Goal: Task Accomplishment & Management: Use online tool/utility

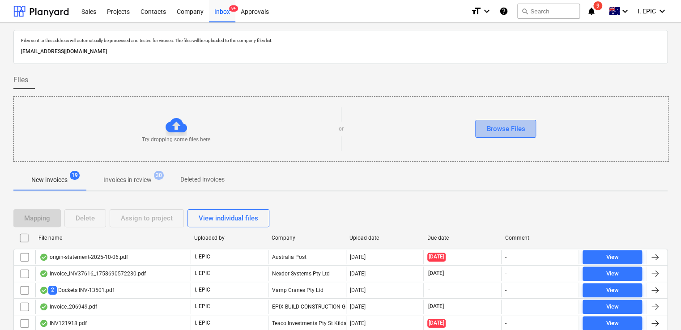
click at [480, 130] on button "Browse Files" at bounding box center [505, 129] width 61 height 18
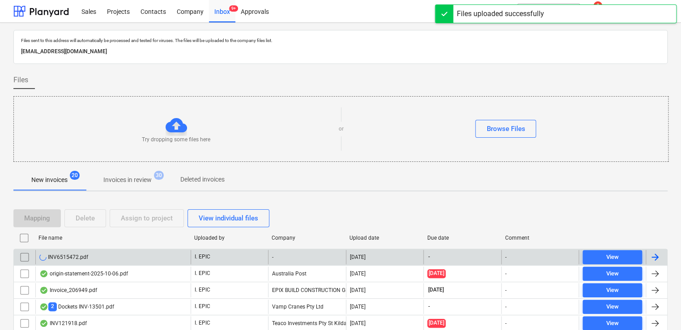
click at [120, 255] on div "INV6515472.pdf" at bounding box center [112, 257] width 155 height 14
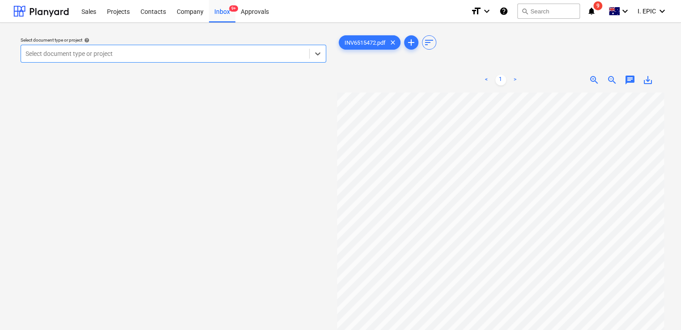
click at [627, 78] on span "chat" at bounding box center [630, 80] width 11 height 11
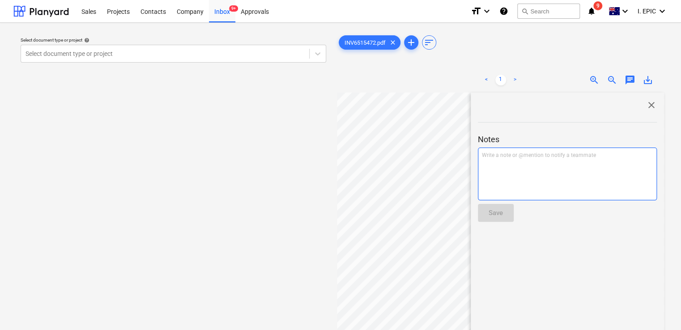
click at [523, 173] on div "Write a note or @mention to notify a teammate [PERSON_NAME]" at bounding box center [567, 174] width 179 height 53
click at [532, 154] on span "Relates to CM384293 which is already entered in [GEOGRAPHIC_DATA]." at bounding box center [541, 159] width 119 height 14
click at [632, 158] on p "Relates to CM384293 $628 which is already entered in [GEOGRAPHIC_DATA]." at bounding box center [567, 159] width 171 height 15
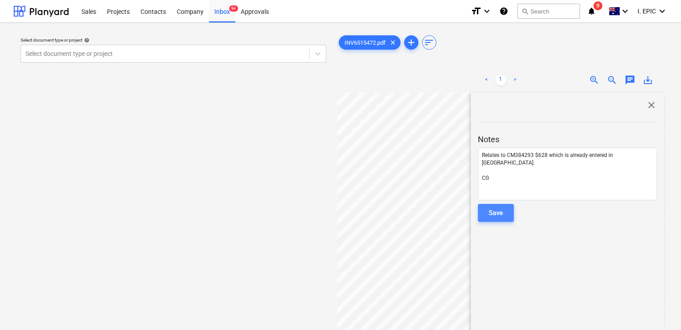
click at [490, 212] on div "Save" at bounding box center [496, 213] width 14 height 12
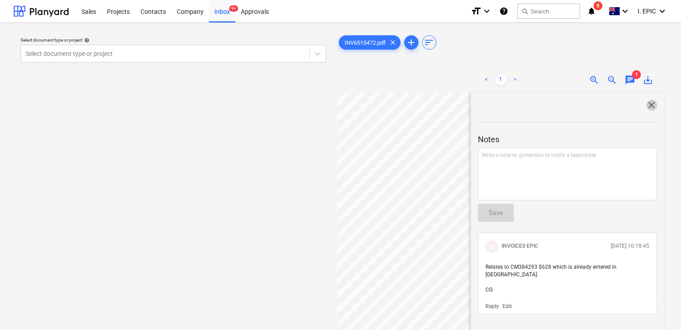
click at [652, 103] on span "close" at bounding box center [651, 105] width 11 height 11
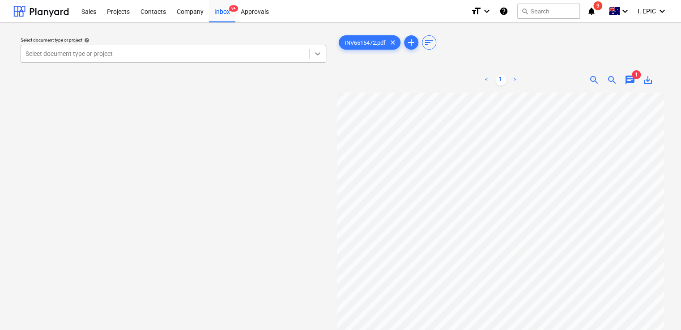
click at [319, 56] on icon at bounding box center [317, 53] width 9 height 9
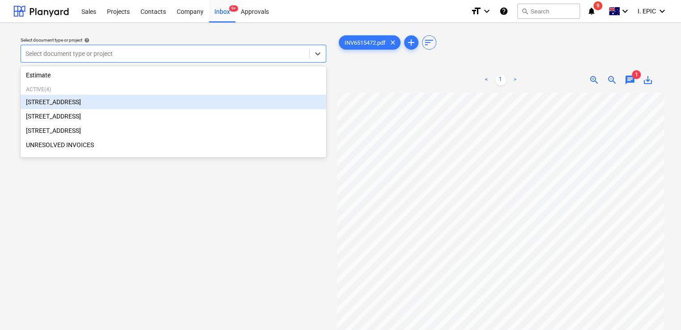
click at [86, 103] on div "[STREET_ADDRESS]" at bounding box center [174, 102] width 306 height 14
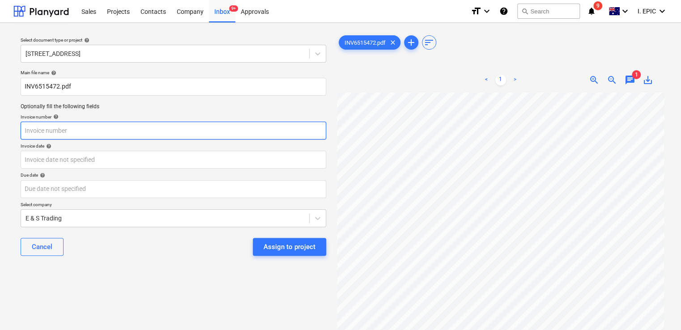
click at [66, 126] on input "text" at bounding box center [174, 131] width 306 height 18
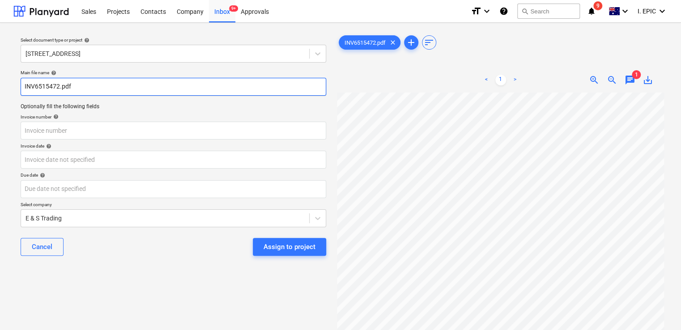
drag, startPoint x: 59, startPoint y: 90, endPoint x: 23, endPoint y: 86, distance: 35.5
click at [23, 86] on input "INV6515472.pdf" at bounding box center [174, 87] width 306 height 18
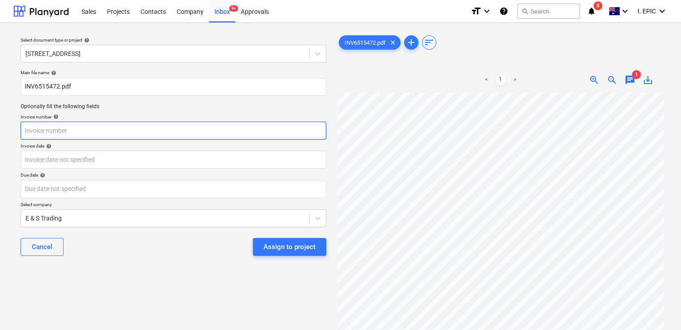
click at [45, 131] on input "text" at bounding box center [174, 131] width 306 height 18
paste input "INV6515472"
type input "INV6515472"
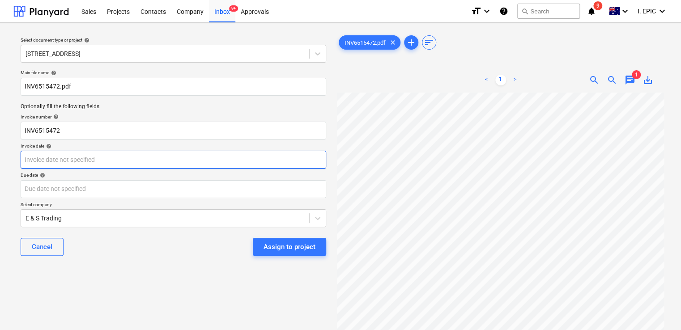
click at [75, 160] on body "Sales Projects Contacts Company Inbox 9+ Approvals format_size keyboard_arrow_d…" at bounding box center [340, 165] width 681 height 330
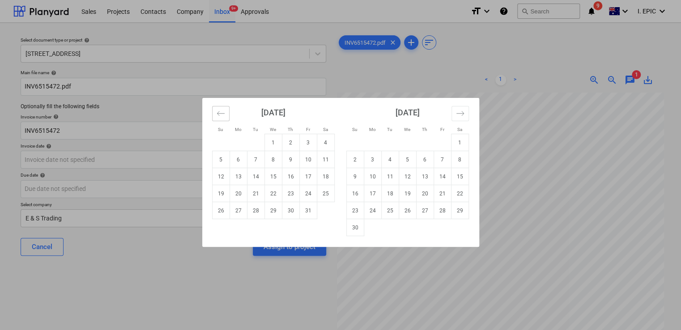
click at [223, 116] on icon "Move backward to switch to the previous month." at bounding box center [221, 113] width 9 height 9
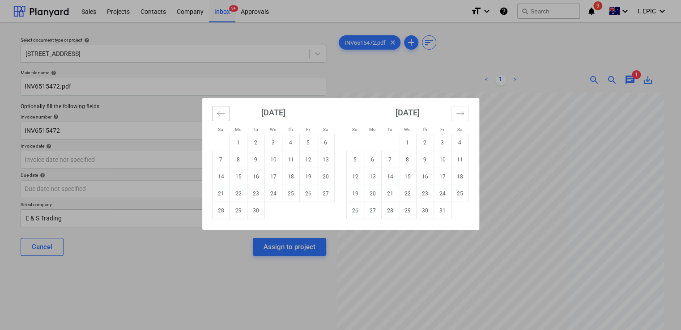
click at [223, 116] on icon "Move backward to switch to the previous month." at bounding box center [221, 113] width 9 height 9
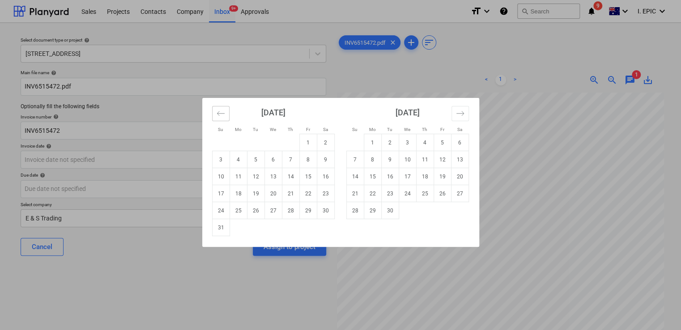
click at [218, 116] on icon "Move backward to switch to the previous month." at bounding box center [221, 113] width 9 height 9
click at [278, 209] on td "30" at bounding box center [273, 210] width 17 height 17
type input "[DATE]"
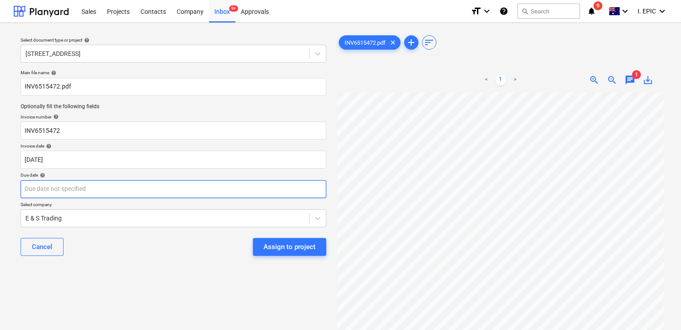
click at [90, 184] on body "Sales Projects Contacts Company Inbox 9+ Approvals format_size keyboard_arrow_d…" at bounding box center [340, 165] width 681 height 330
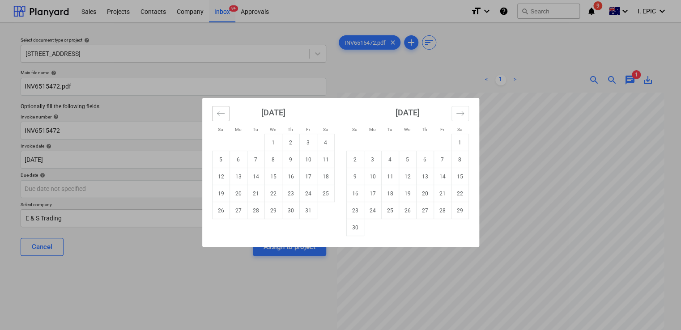
click at [217, 112] on icon "Move backward to switch to the previous month." at bounding box center [221, 113] width 9 height 9
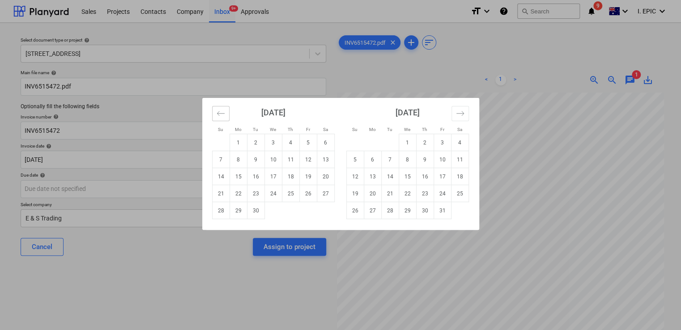
click at [219, 113] on icon "Move backward to switch to the previous month." at bounding box center [221, 113] width 9 height 9
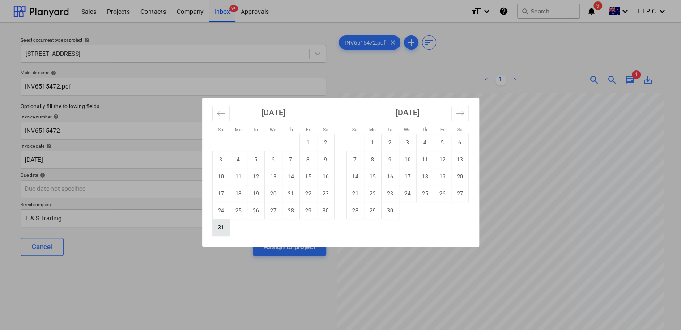
drag, startPoint x: 219, startPoint y: 227, endPoint x: 144, endPoint y: 226, distance: 75.2
click at [219, 228] on td "31" at bounding box center [220, 227] width 17 height 17
type input "[DATE]"
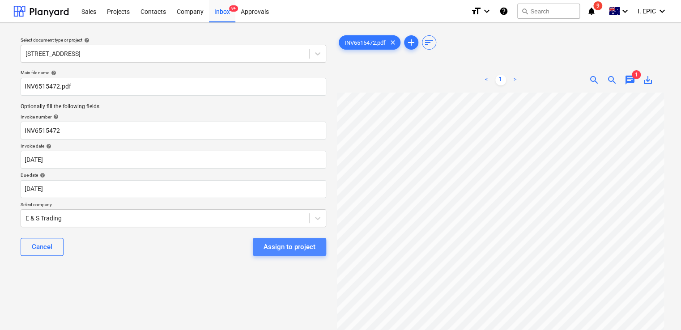
click at [289, 246] on div "Assign to project" at bounding box center [290, 247] width 52 height 12
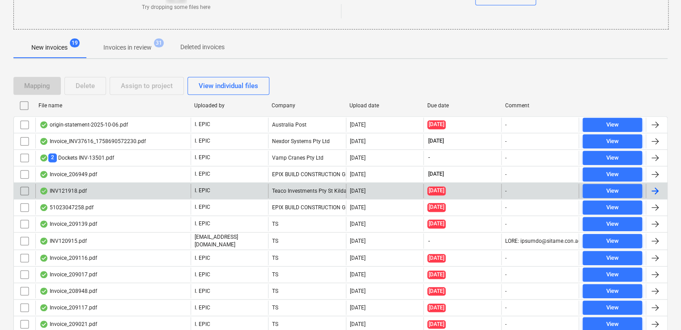
scroll to position [134, 0]
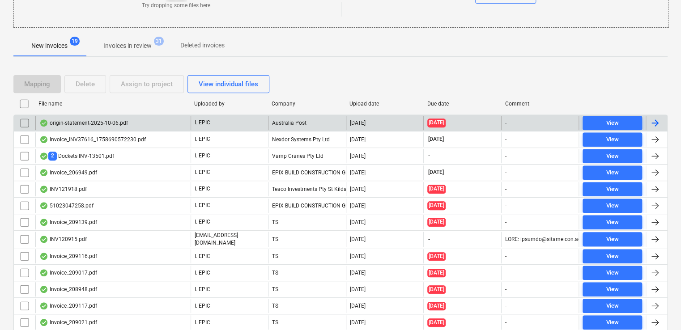
click at [171, 123] on div "origin-statement-2025-10-06.pdf" at bounding box center [112, 123] width 155 height 14
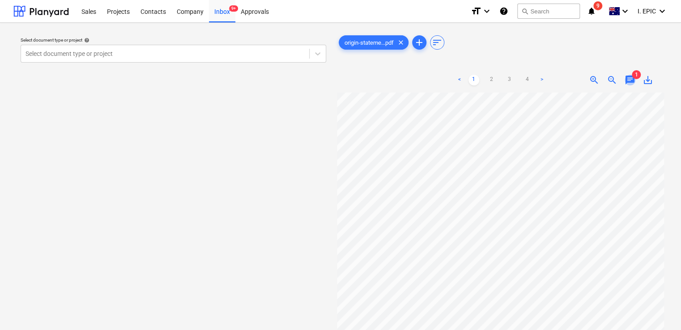
click at [630, 79] on span "chat" at bounding box center [630, 80] width 11 height 11
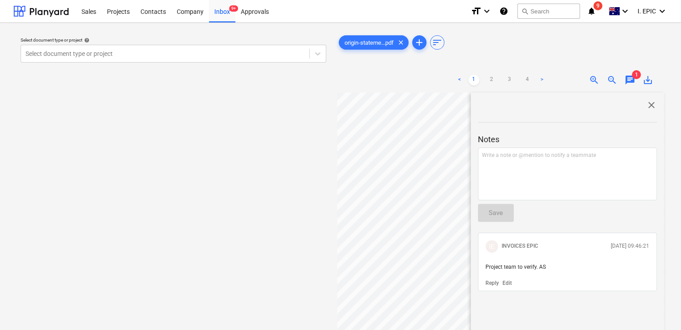
click at [646, 106] on span "close" at bounding box center [651, 105] width 11 height 11
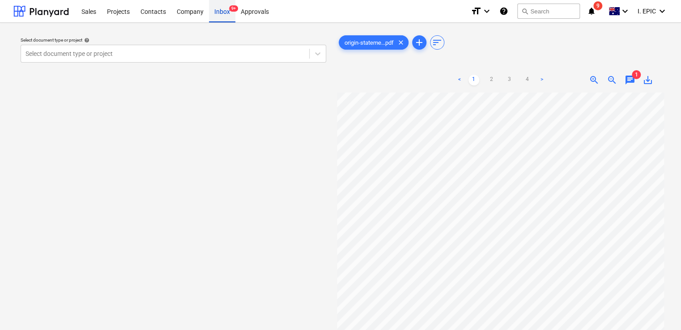
click at [225, 10] on div "Inbox 9+" at bounding box center [222, 11] width 26 height 23
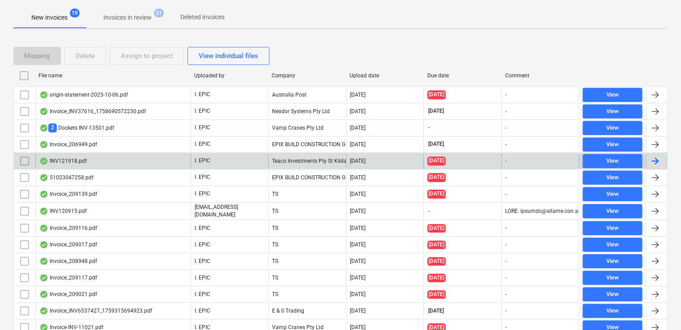
scroll to position [157, 0]
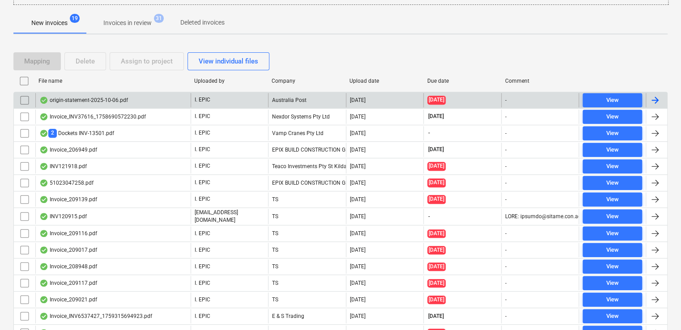
click at [135, 103] on div "origin-statement-2025-10-06.pdf" at bounding box center [112, 100] width 155 height 14
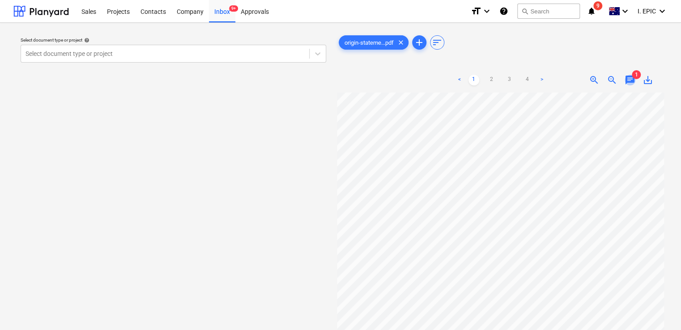
click at [625, 77] on span "chat" at bounding box center [630, 80] width 11 height 11
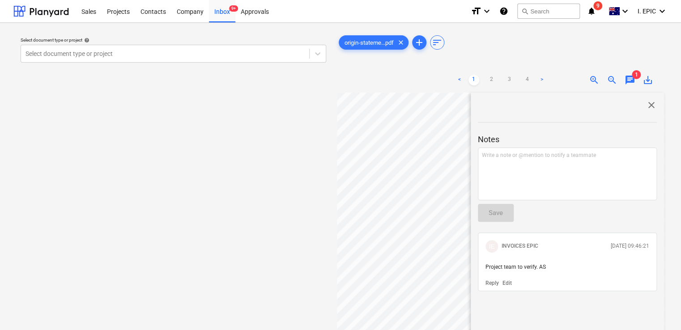
click at [646, 101] on span "close" at bounding box center [651, 105] width 11 height 11
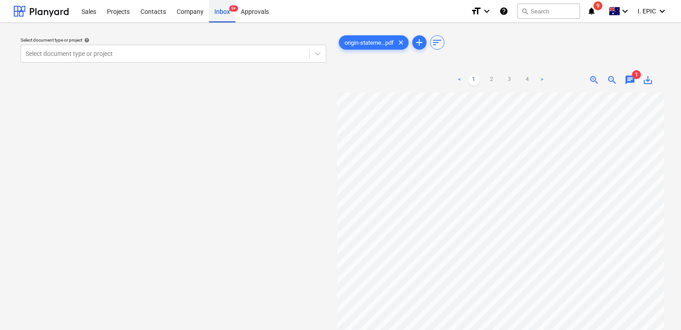
click at [223, 9] on div "Inbox 9+" at bounding box center [222, 11] width 26 height 23
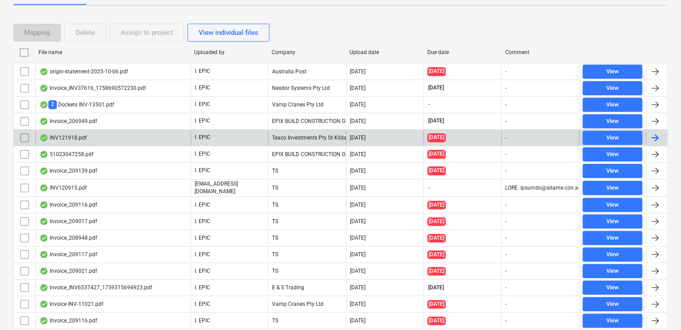
scroll to position [134, 0]
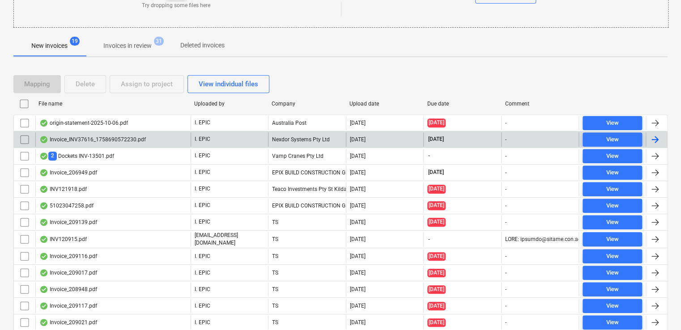
click at [145, 137] on div "Invoice_INV37616_1758690572230.pdf" at bounding box center [112, 140] width 155 height 14
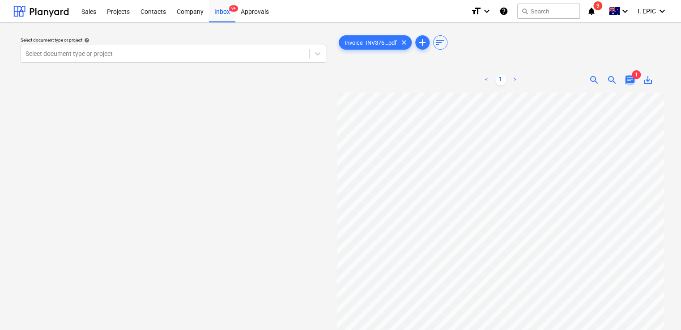
click at [628, 81] on span "chat" at bounding box center [630, 80] width 11 height 11
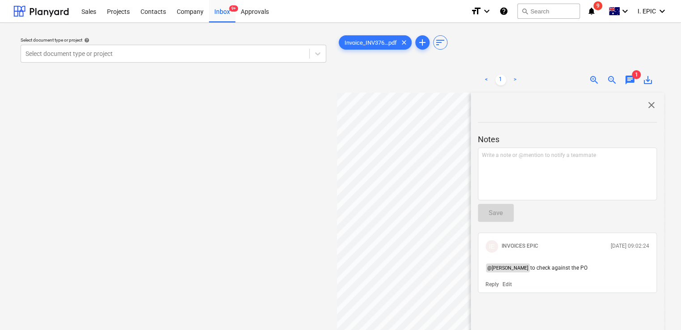
click at [648, 103] on span "close" at bounding box center [651, 105] width 11 height 11
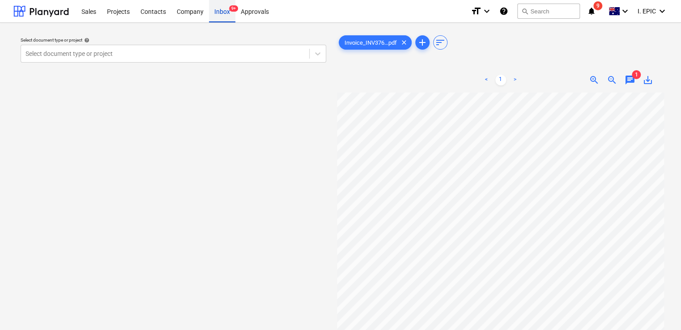
click at [218, 14] on div "Inbox 9+" at bounding box center [222, 11] width 26 height 23
